Goal: Navigation & Orientation: Find specific page/section

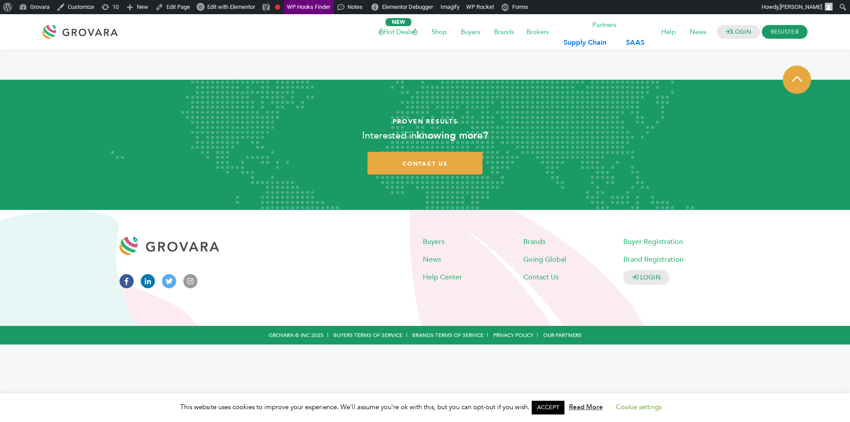
drag, startPoint x: 29, startPoint y: 64, endPoint x: 499, endPoint y: 79, distance: 470.2
click at [505, 85] on body "LOGIN REGISTER I'm a Buyer I'm a Brand Hot Deals Shop Buyers Brands" at bounding box center [425, 179] width 850 height 330
drag, startPoint x: 462, startPoint y: 69, endPoint x: 0, endPoint y: 69, distance: 462.4
click at [0, 69] on section at bounding box center [425, 65] width 850 height 30
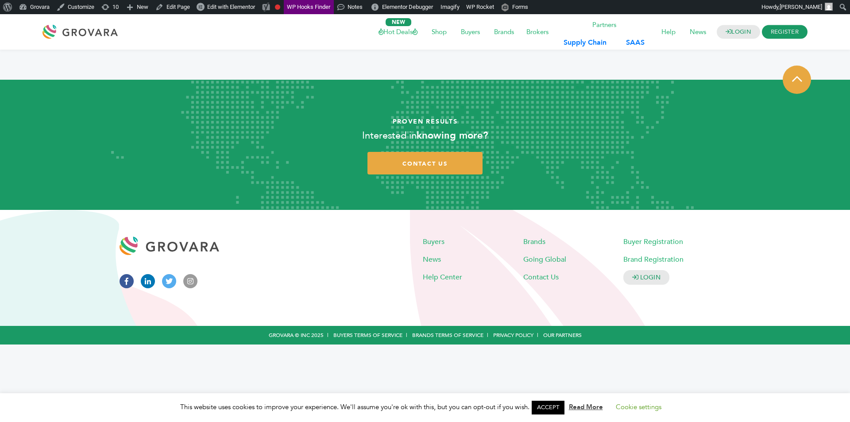
click at [73, 65] on article at bounding box center [425, 65] width 837 height 30
drag, startPoint x: 73, startPoint y: 65, endPoint x: 151, endPoint y: 66, distance: 78.0
click at [151, 66] on article at bounding box center [425, 65] width 837 height 30
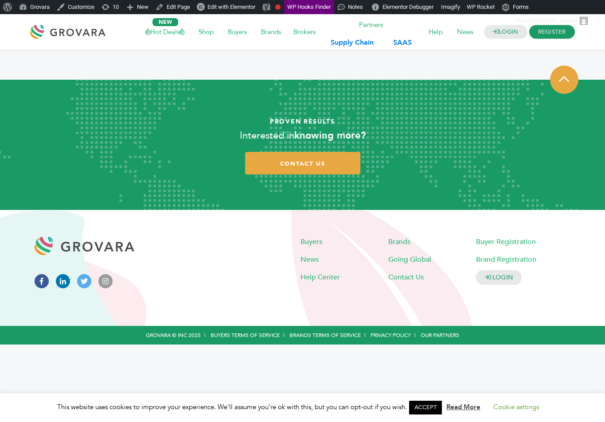
drag, startPoint x: 342, startPoint y: 68, endPoint x: 0, endPoint y: 65, distance: 342.0
click at [0, 65] on section at bounding box center [302, 65] width 605 height 30
drag, startPoint x: 16, startPoint y: 70, endPoint x: 255, endPoint y: 80, distance: 239.0
click at [255, 80] on body "LOGIN REGISTER I'm a Buyer I'm a Brand Hot Deals Shop Buyers Brands" at bounding box center [302, 179] width 605 height 330
